Goal: Task Accomplishment & Management: Use online tool/utility

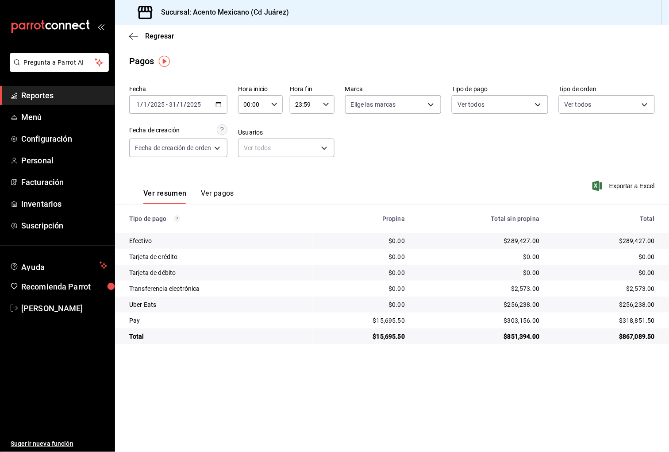
click at [221, 105] on \(Stroke\) "button" at bounding box center [218, 104] width 5 height 5
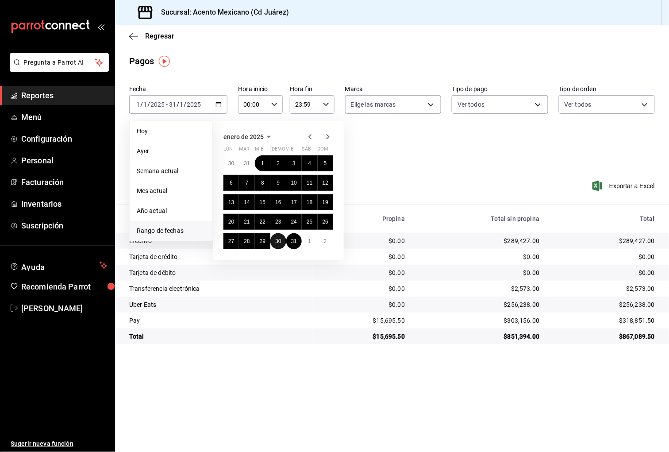
click at [276, 243] on abbr "30" at bounding box center [278, 241] width 6 height 6
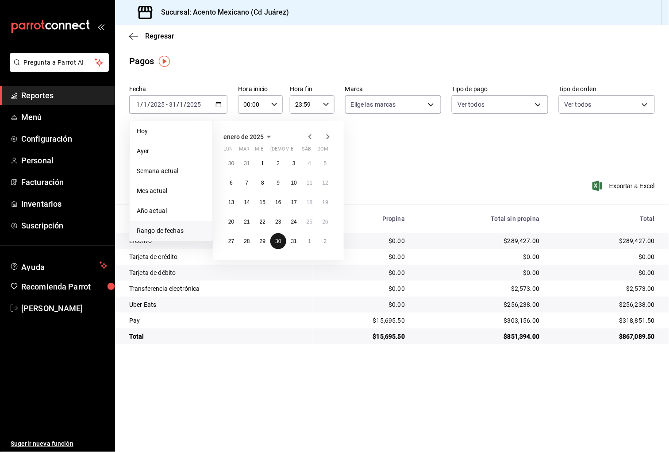
click at [276, 243] on abbr "30" at bounding box center [278, 241] width 6 height 6
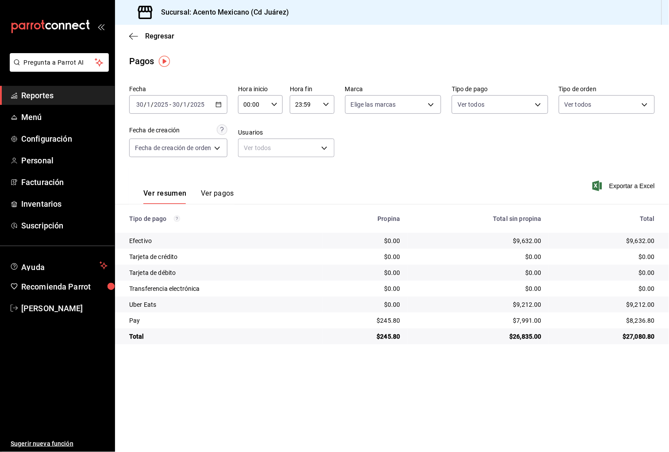
click at [38, 96] on span "Reportes" at bounding box center [64, 95] width 86 height 12
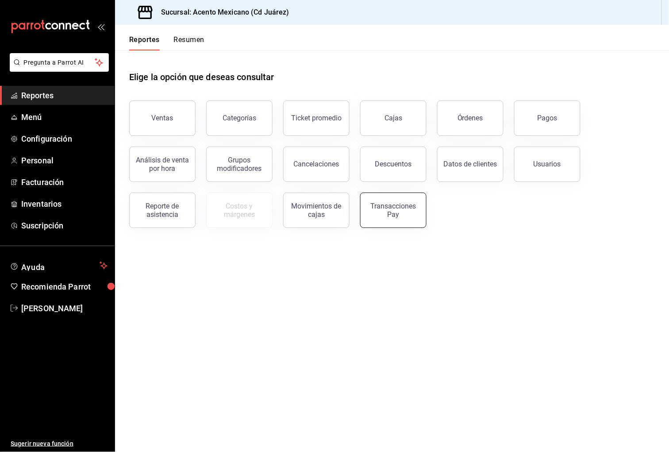
click at [389, 213] on div "Transacciones Pay" at bounding box center [393, 210] width 55 height 17
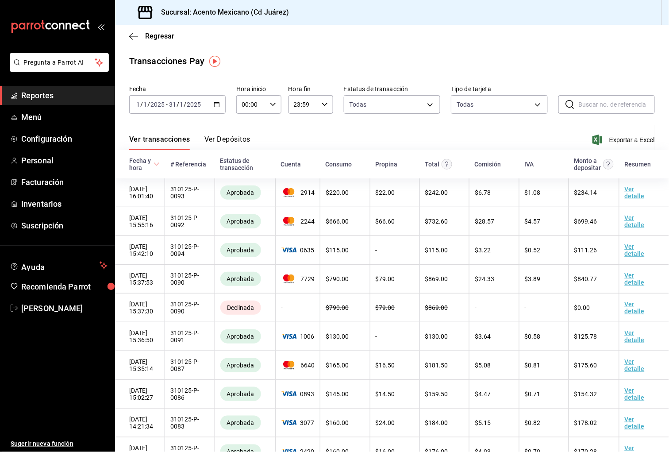
click at [221, 103] on div "[DATE] [DATE] - [DATE] [DATE]" at bounding box center [177, 104] width 96 height 19
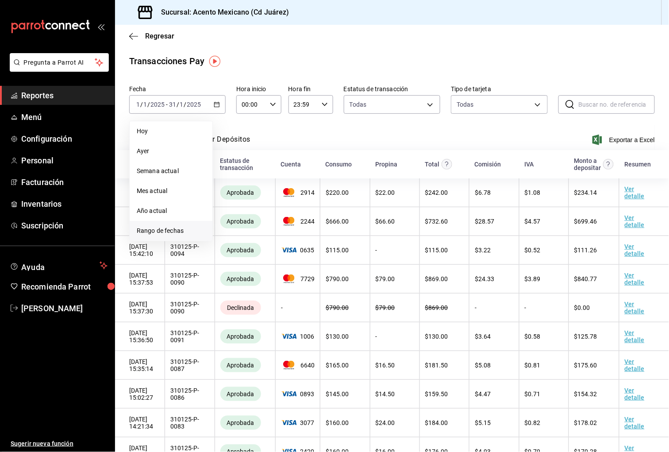
click at [172, 229] on span "Rango de fechas" at bounding box center [171, 230] width 69 height 9
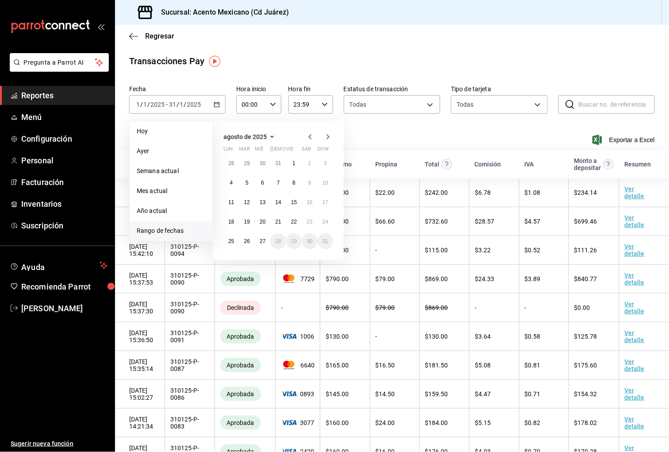
click at [311, 136] on icon "button" at bounding box center [310, 136] width 11 height 11
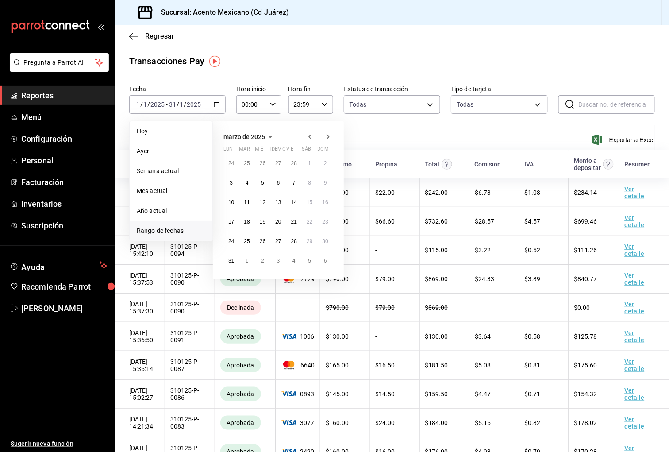
click at [311, 136] on icon "button" at bounding box center [310, 136] width 11 height 11
click at [281, 241] on abbr "30" at bounding box center [278, 241] width 6 height 6
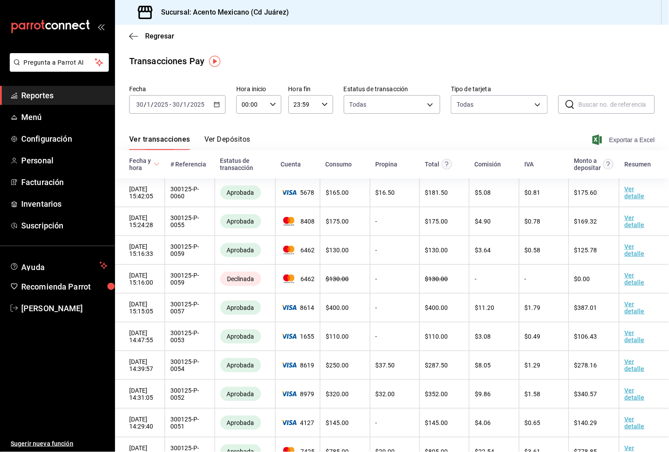
click at [632, 138] on span "Exportar a Excel" at bounding box center [624, 140] width 61 height 11
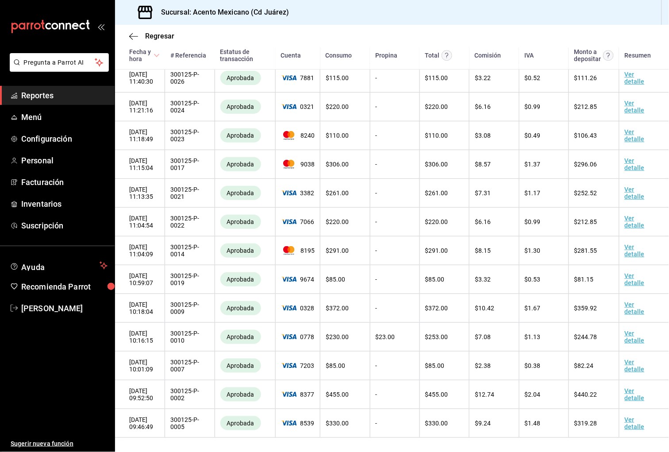
scroll to position [729, 0]
click at [46, 95] on span "Reportes" at bounding box center [64, 95] width 86 height 12
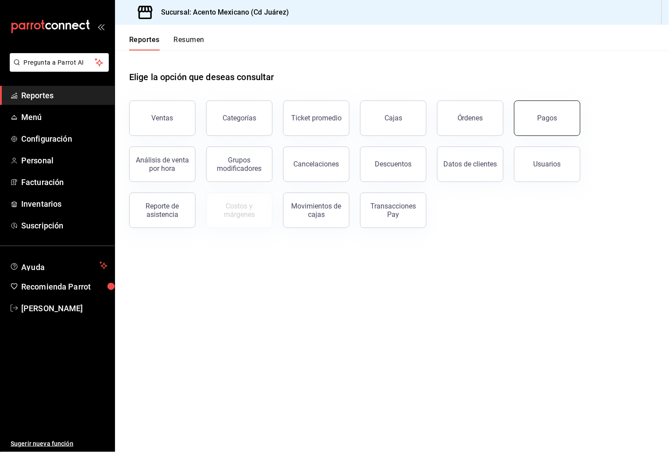
click at [550, 119] on div "Pagos" at bounding box center [548, 118] width 20 height 8
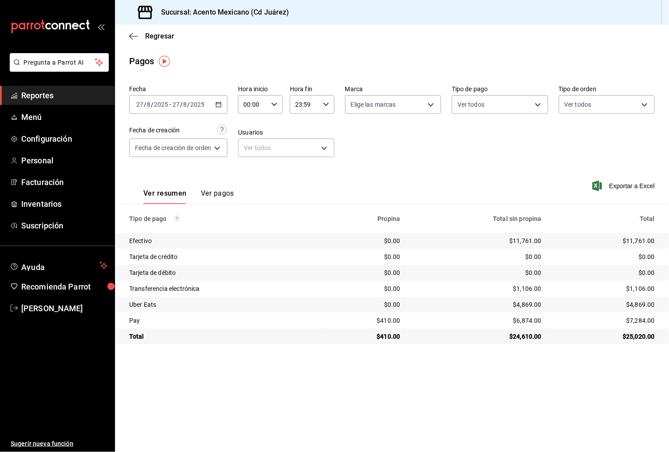
click at [220, 104] on \(Stroke\) "button" at bounding box center [218, 104] width 5 height 0
click at [162, 228] on span "Rango de fechas" at bounding box center [171, 230] width 69 height 9
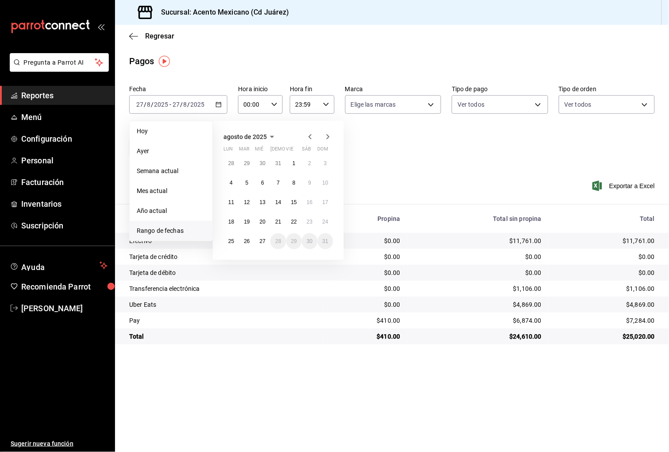
click at [310, 136] on icon "button" at bounding box center [309, 136] width 3 height 5
click at [310, 136] on icon "button" at bounding box center [310, 138] width 11 height 11
click at [310, 136] on icon "button" at bounding box center [310, 136] width 11 height 11
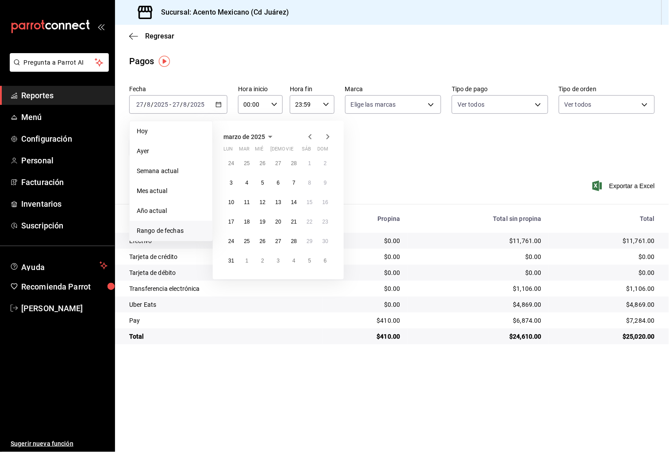
click at [310, 136] on icon "button" at bounding box center [310, 136] width 11 height 11
click at [308, 167] on button "1" at bounding box center [309, 163] width 15 height 16
click at [295, 244] on abbr "28" at bounding box center [294, 241] width 6 height 6
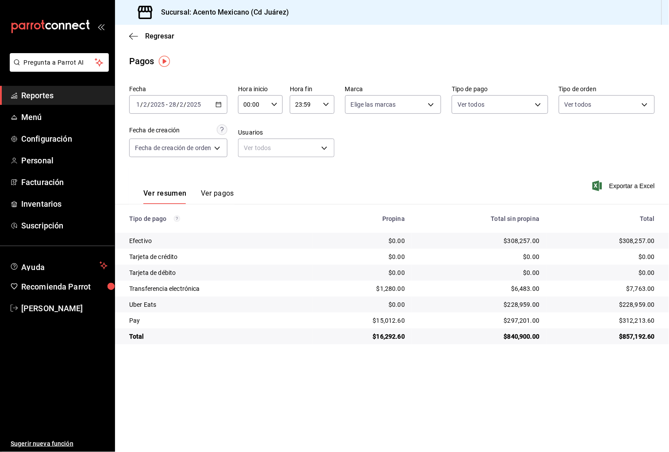
click at [404, 285] on div "$1,280.00" at bounding box center [362, 288] width 85 height 9
click at [531, 291] on div "$6,483.00" at bounding box center [479, 288] width 120 height 9
click at [521, 320] on div "$297,201.00" at bounding box center [479, 320] width 120 height 9
drag, startPoint x: 539, startPoint y: 320, endPoint x: 499, endPoint y: 321, distance: 39.8
click at [499, 321] on div "$297,201.00" at bounding box center [479, 320] width 120 height 9
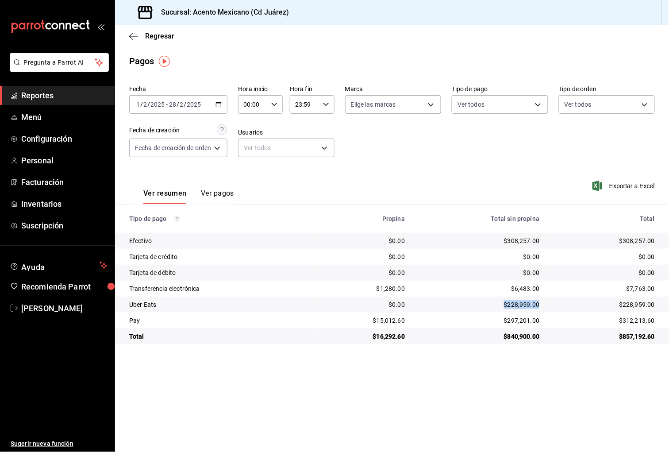
drag, startPoint x: 544, startPoint y: 303, endPoint x: 504, endPoint y: 304, distance: 40.7
click at [503, 304] on td "$228,959.00" at bounding box center [479, 305] width 135 height 16
click at [59, 96] on span "Reportes" at bounding box center [64, 95] width 86 height 12
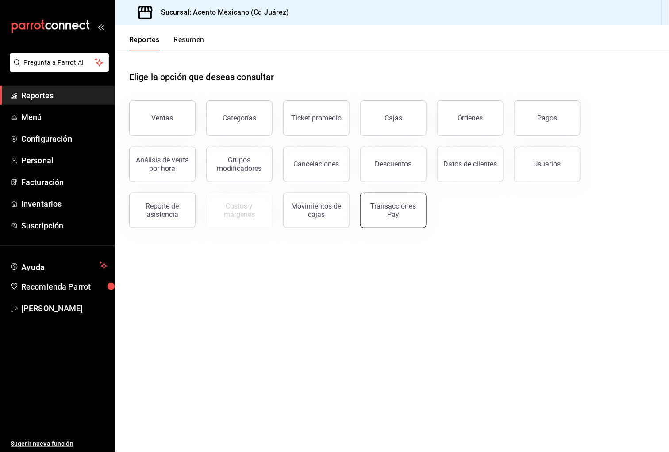
click at [392, 219] on button "Transacciones Pay" at bounding box center [393, 210] width 66 height 35
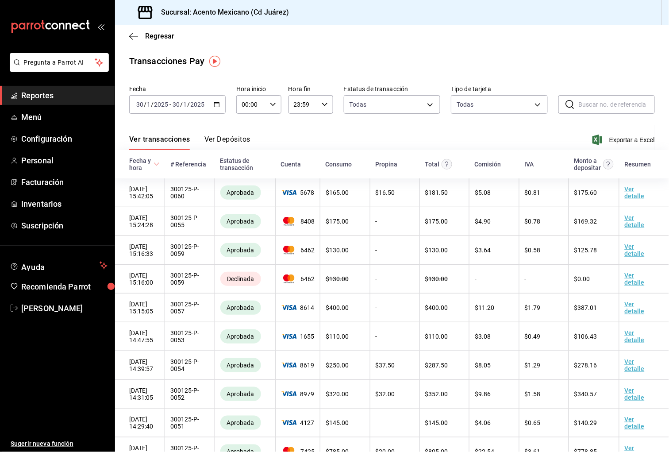
click at [215, 101] on icon "button" at bounding box center [217, 104] width 6 height 6
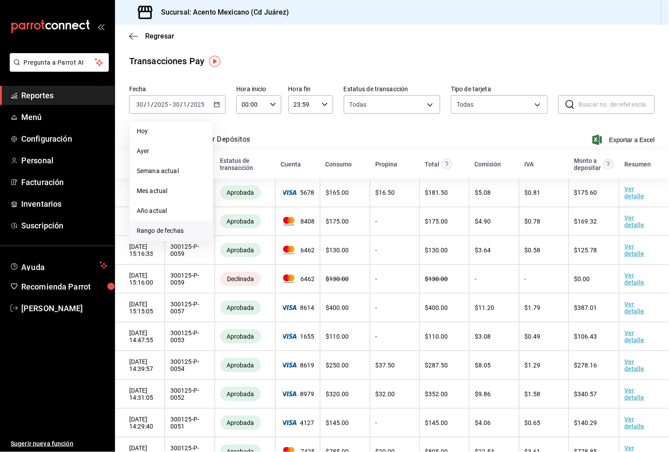
click at [172, 224] on li "Rango de fechas" at bounding box center [171, 231] width 83 height 20
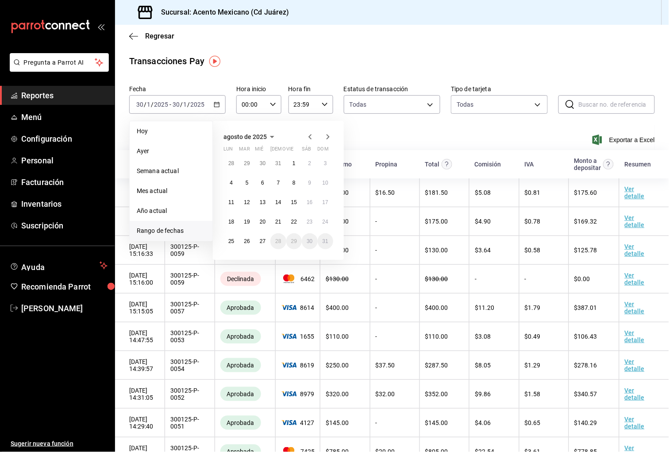
click at [308, 139] on icon "button" at bounding box center [310, 136] width 11 height 11
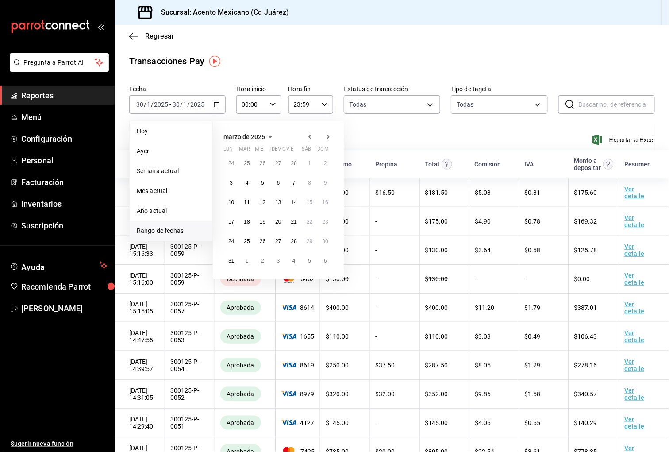
click at [308, 139] on icon "button" at bounding box center [310, 136] width 11 height 11
click at [310, 162] on abbr "1" at bounding box center [309, 163] width 3 height 6
click at [294, 244] on button "28" at bounding box center [293, 241] width 15 height 16
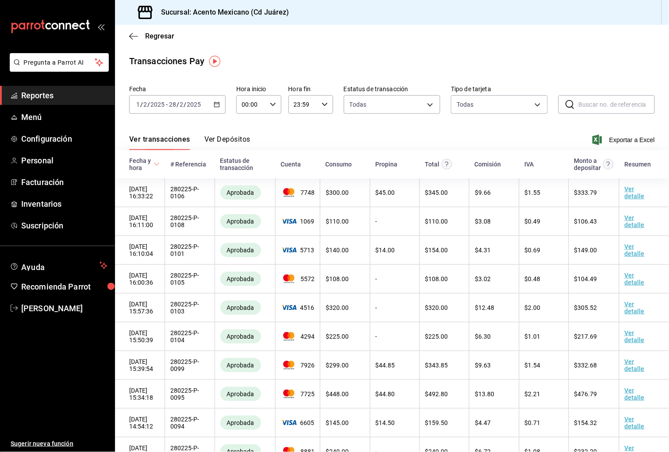
click at [620, 139] on span "Exportar a Excel" at bounding box center [624, 140] width 61 height 11
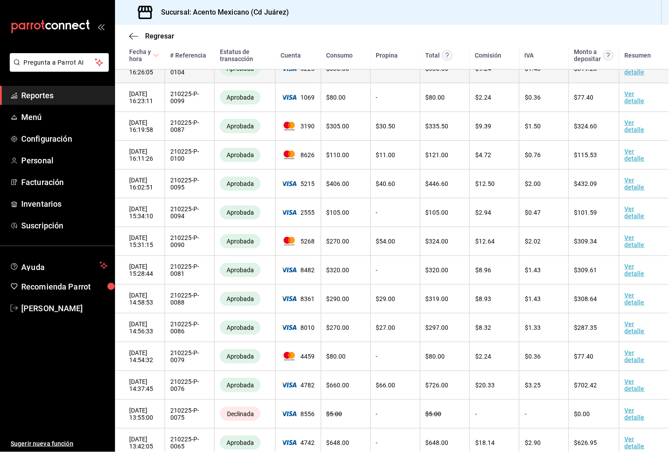
scroll to position [9286, 0]
